Goal: Task Accomplishment & Management: Use online tool/utility

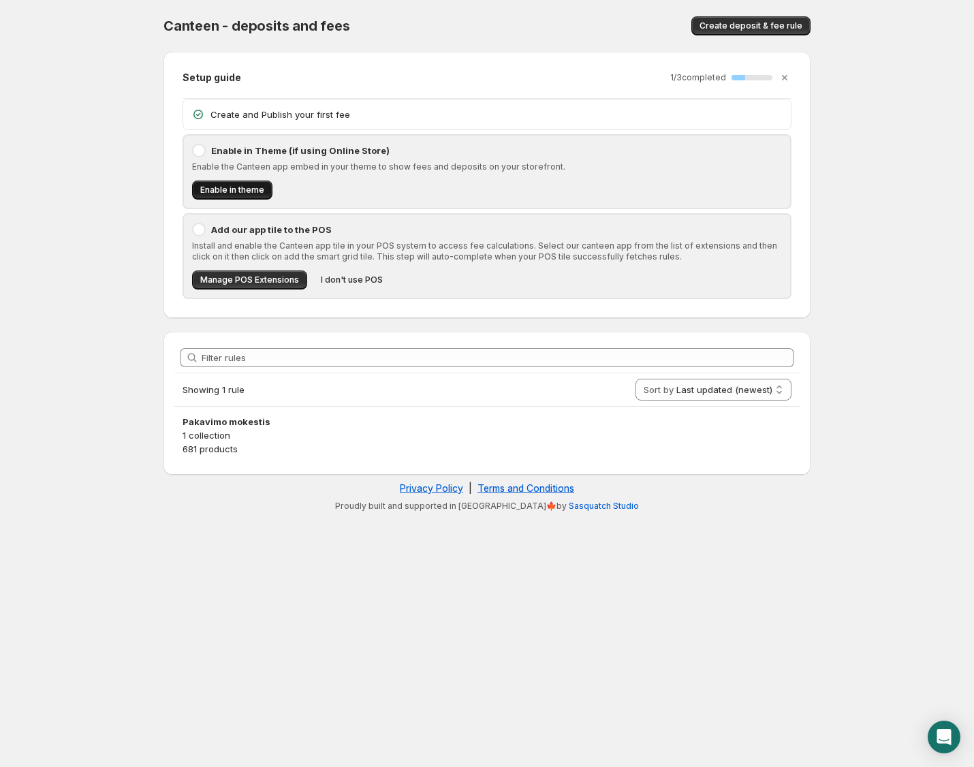
click at [259, 198] on button "Enable in theme" at bounding box center [232, 189] width 80 height 19
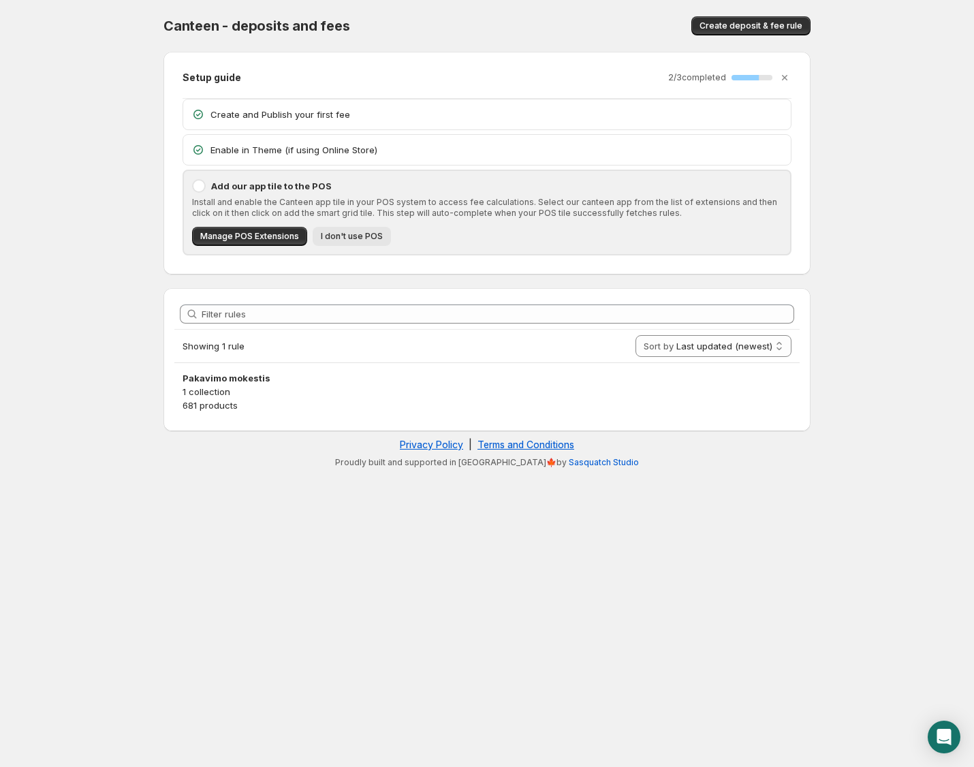
click at [363, 232] on span "I don't use POS" at bounding box center [352, 236] width 62 height 11
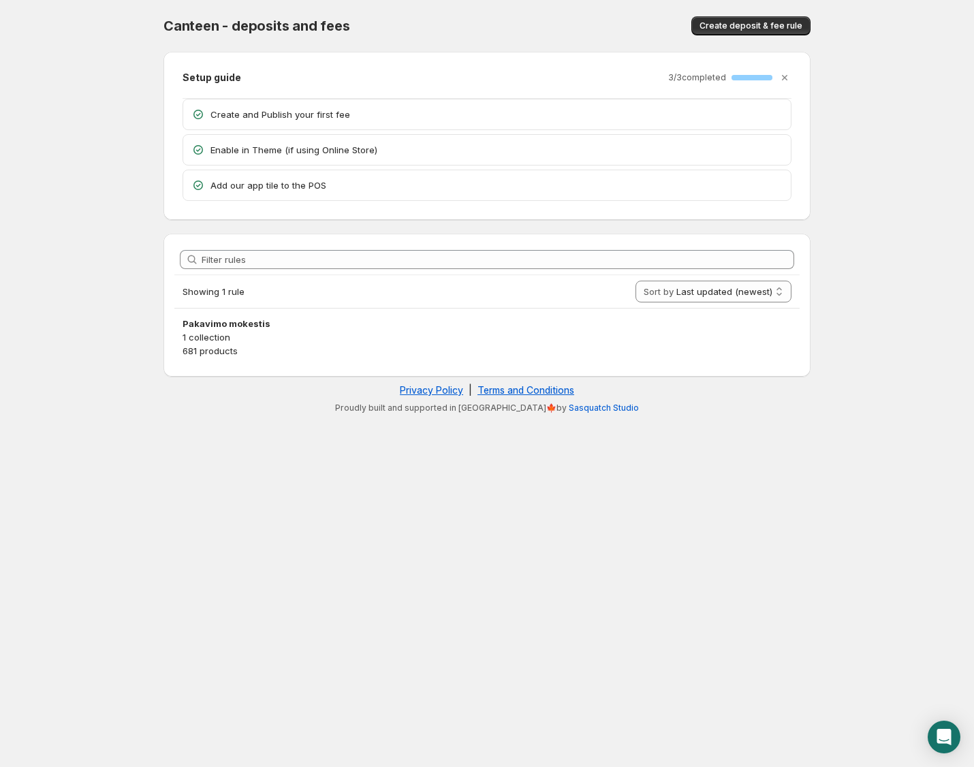
click at [369, 374] on div "Filter rules Showing 1 rule Sort by Last updated (newest) Last updated (oldest)…" at bounding box center [486, 305] width 647 height 143
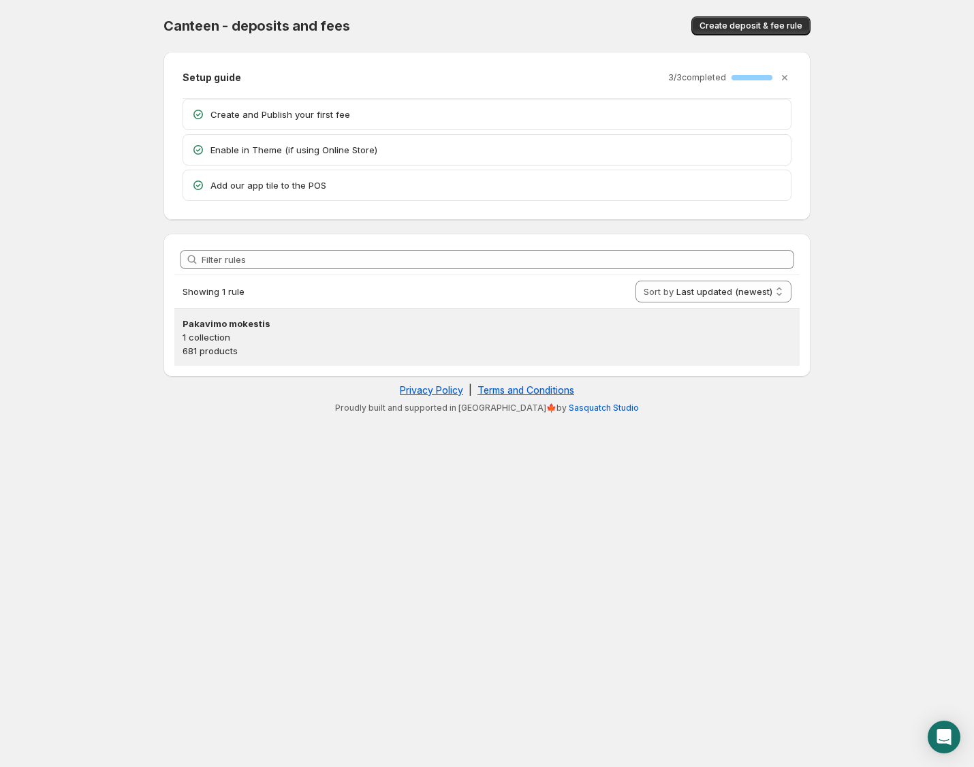
click at [382, 344] on p "681 products" at bounding box center [487, 351] width 609 height 14
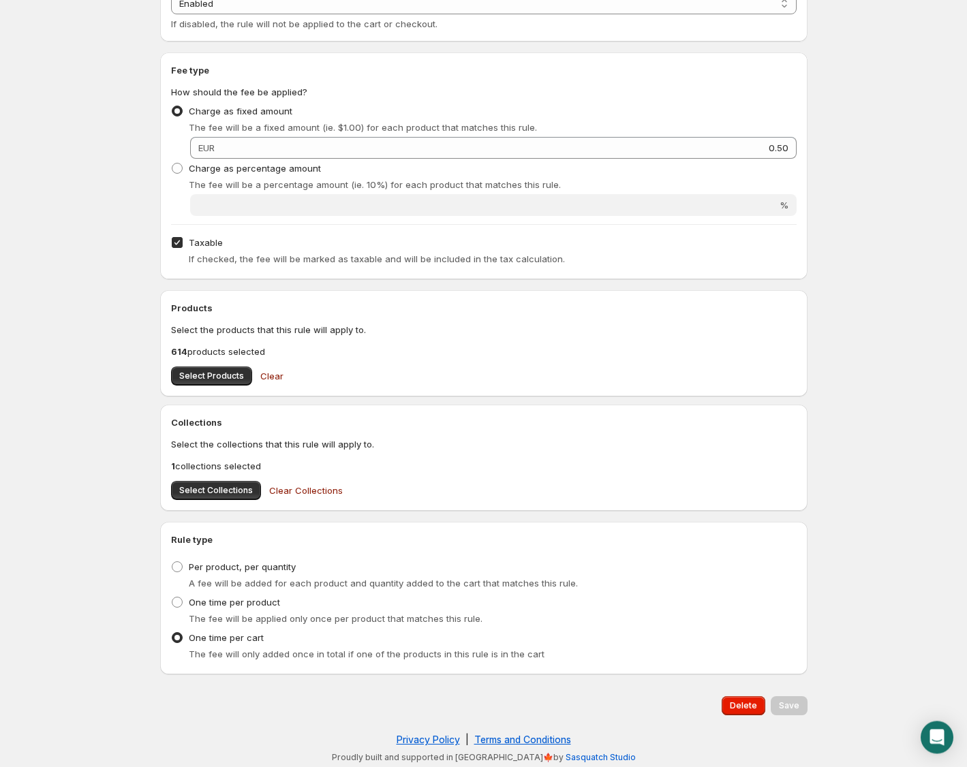
scroll to position [294, 0]
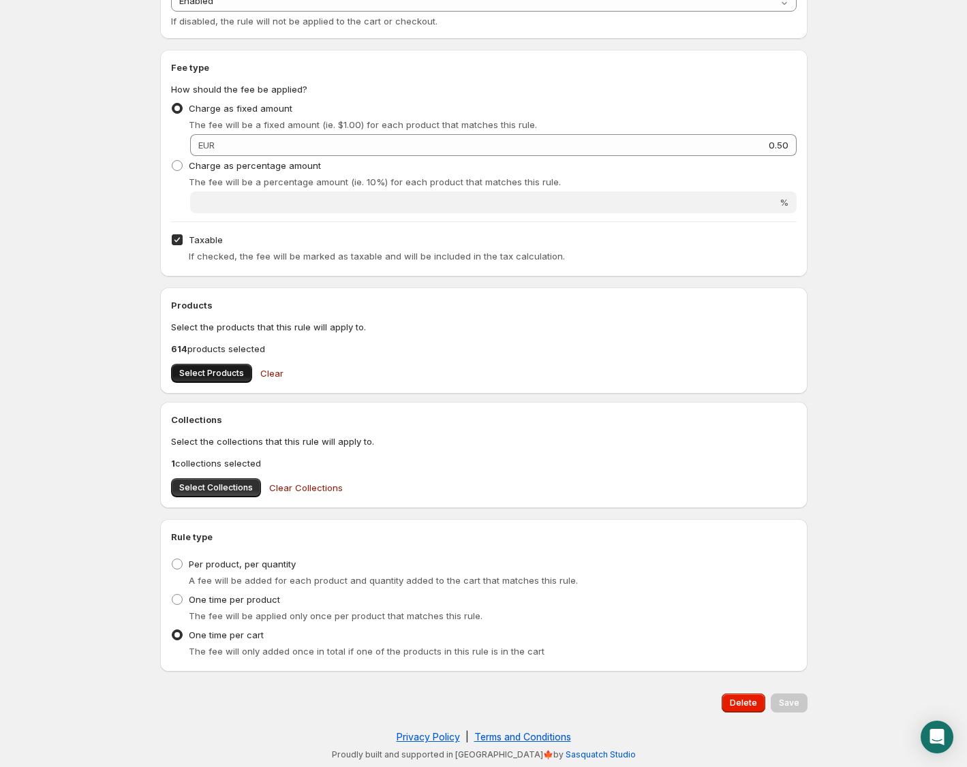
click at [198, 368] on span "Select Products" at bounding box center [211, 373] width 65 height 11
click at [221, 492] on span "Select Collections" at bounding box center [216, 487] width 74 height 11
click at [208, 377] on span "Select Products" at bounding box center [211, 373] width 65 height 11
click at [276, 372] on span "Clear" at bounding box center [271, 373] width 23 height 14
click at [806, 704] on button "Save" at bounding box center [788, 702] width 37 height 19
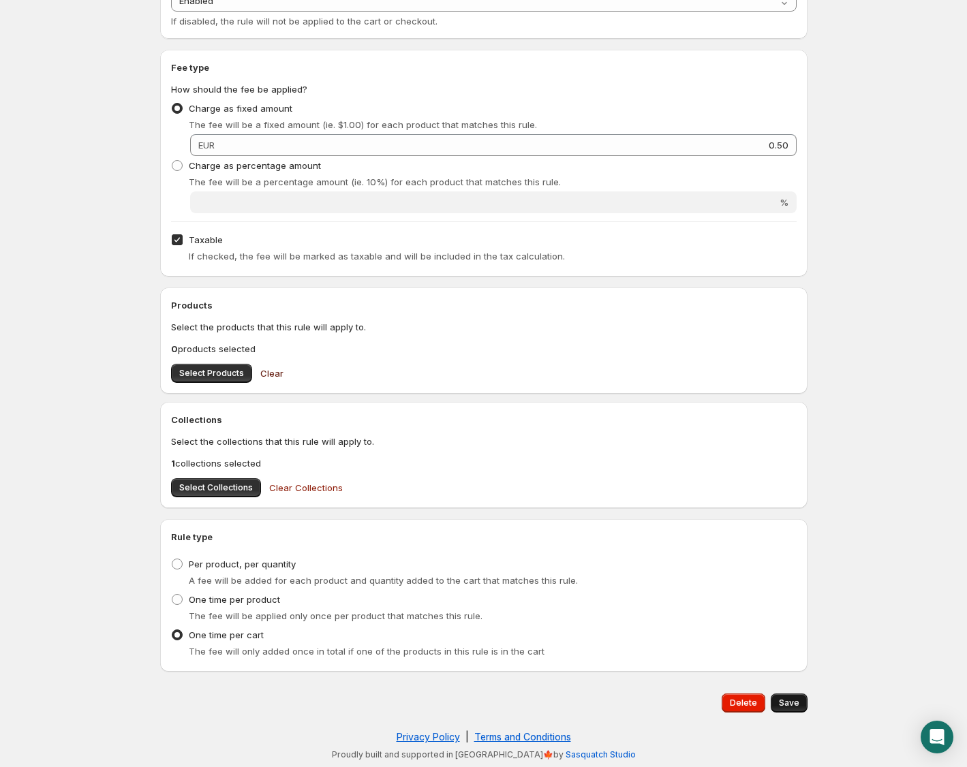
type input "0.5"
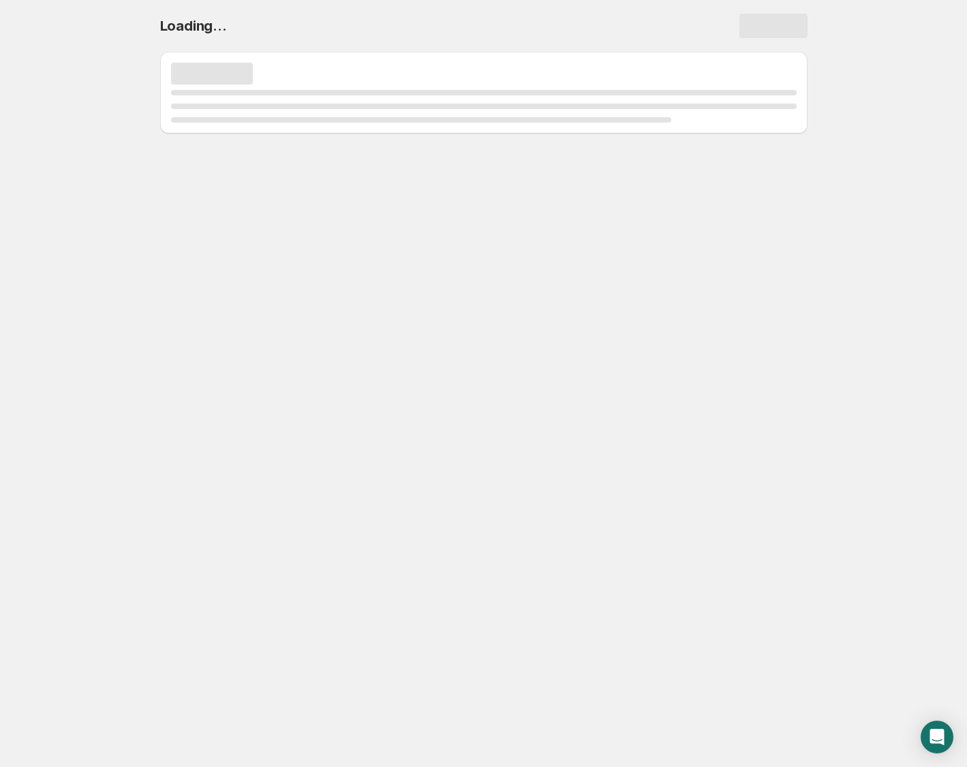
scroll to position [0, 0]
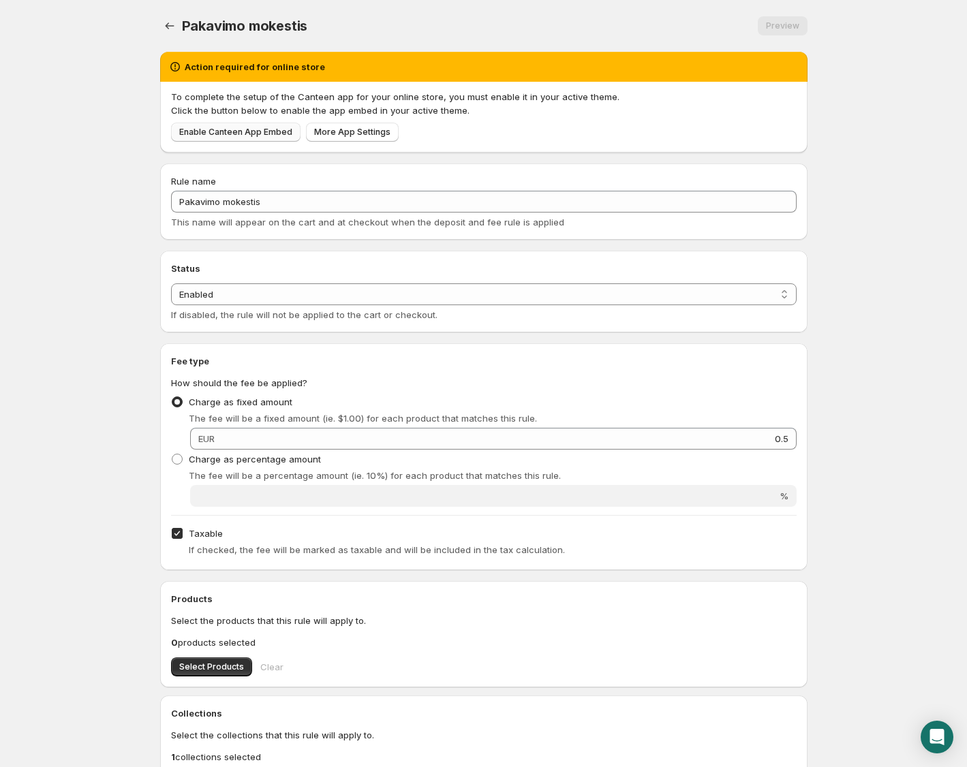
click at [266, 131] on span "Enable Canteen App Embed" at bounding box center [235, 132] width 113 height 11
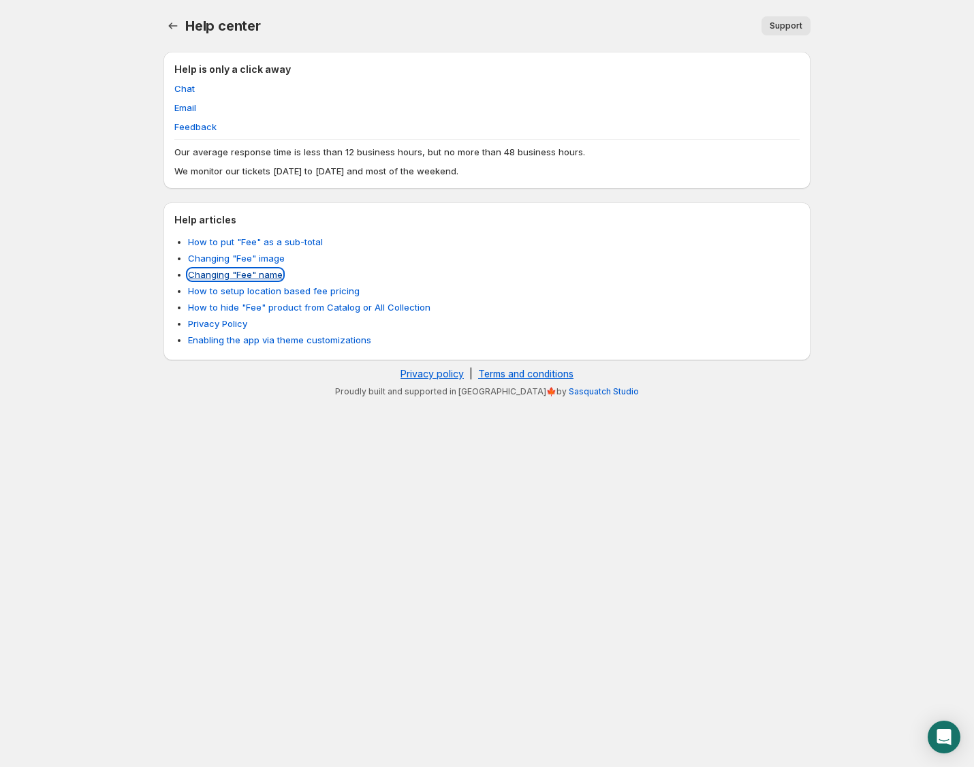
click at [266, 270] on link "Changing "Fee" name" at bounding box center [235, 274] width 95 height 11
